Goal: Task Accomplishment & Management: Manage account settings

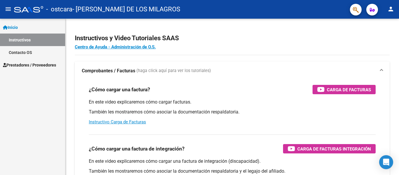
click at [391, 10] on mat-icon "person" at bounding box center [390, 9] width 7 height 7
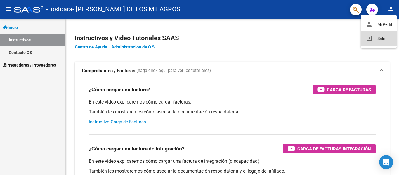
click at [378, 39] on button "exit_to_app Salir" at bounding box center [379, 39] width 36 height 14
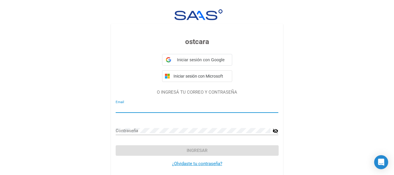
type input "brodajesica83@gmail.com"
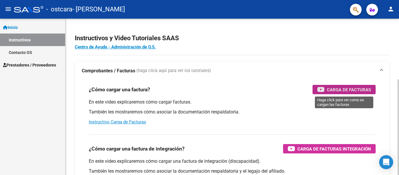
click at [321, 91] on icon "button" at bounding box center [320, 89] width 7 height 7
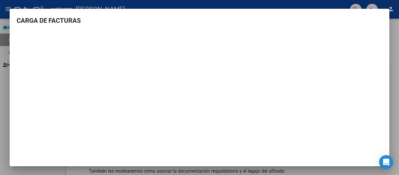
click at [165, 0] on div at bounding box center [199, 87] width 399 height 175
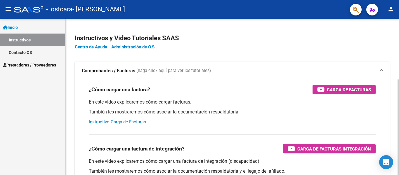
drag, startPoint x: 164, startPoint y: 2, endPoint x: 291, endPoint y: 25, distance: 128.3
click at [171, 3] on mat-toolbar "menu - ostcara - [PERSON_NAME]" at bounding box center [199, 9] width 399 height 19
click at [391, 12] on mat-icon "person" at bounding box center [390, 9] width 7 height 7
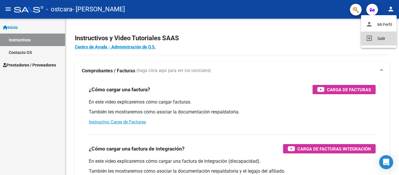
click at [374, 37] on button "exit_to_app Salir" at bounding box center [379, 39] width 36 height 14
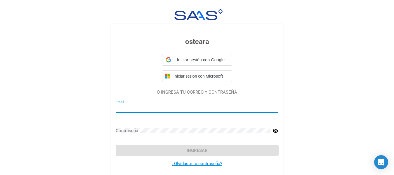
type input "[EMAIL_ADDRESS][DOMAIN_NAME]"
